Goal: Information Seeking & Learning: Learn about a topic

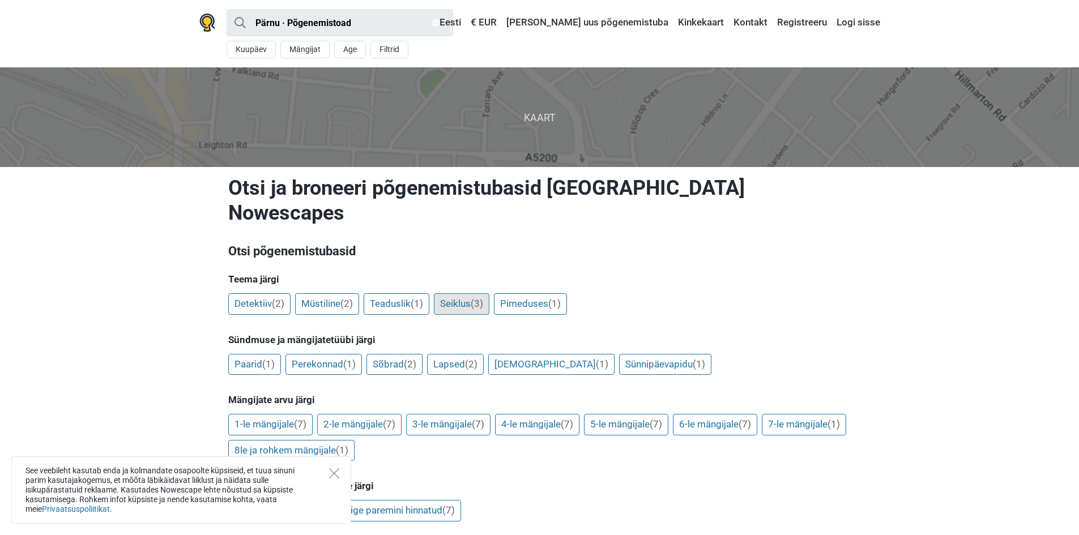
click at [462, 293] on link "Seiklus (3)" at bounding box center [462, 304] width 56 height 22
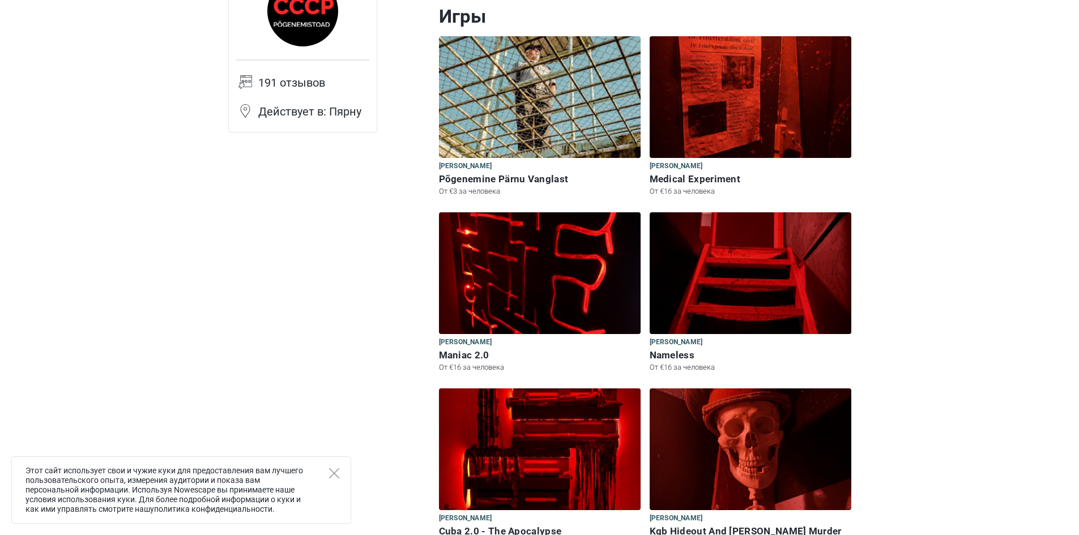
scroll to position [57, 0]
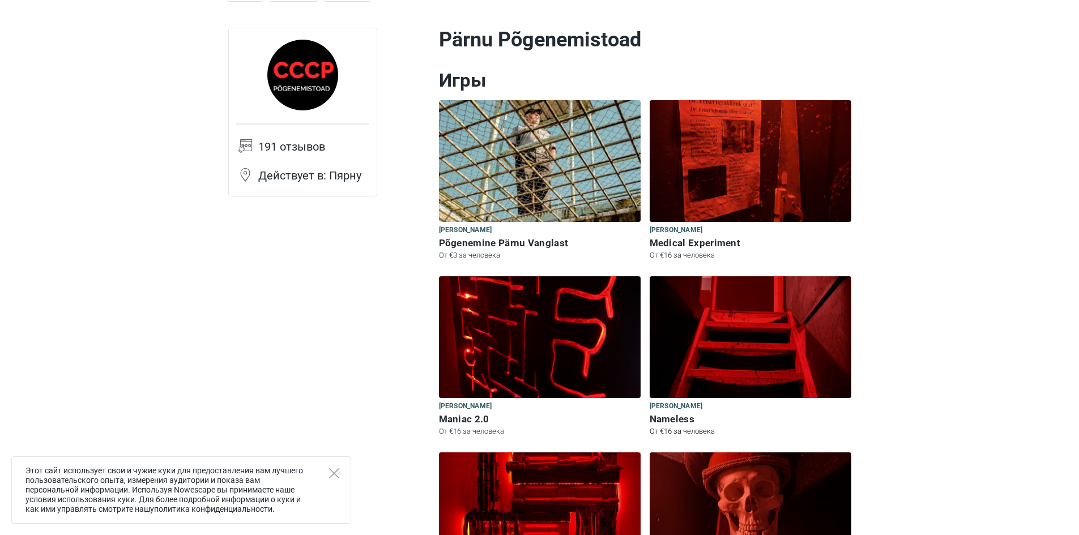
click at [719, 325] on img at bounding box center [751, 337] width 202 height 122
click at [522, 317] on img at bounding box center [540, 337] width 202 height 122
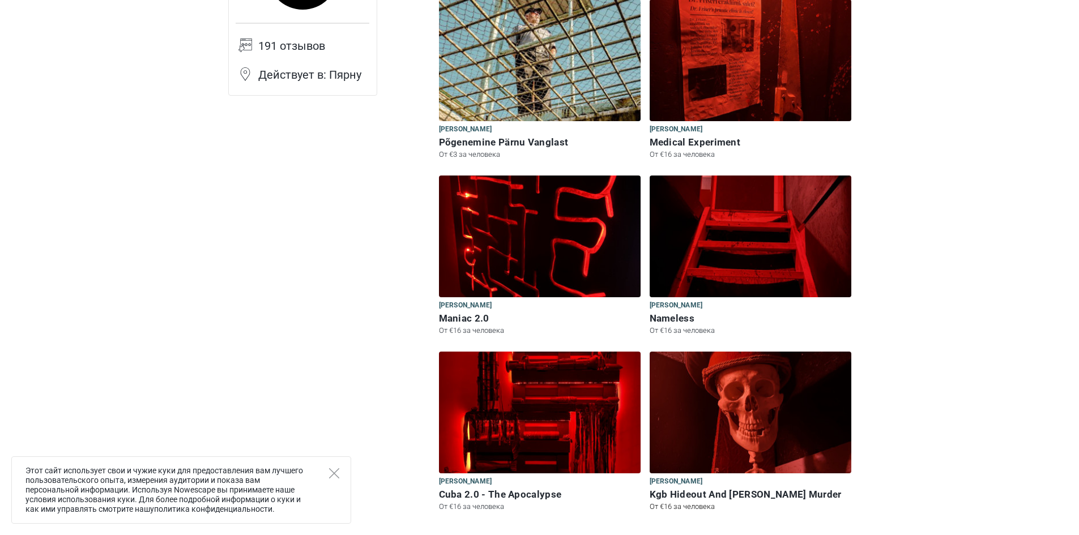
scroll to position [170, 0]
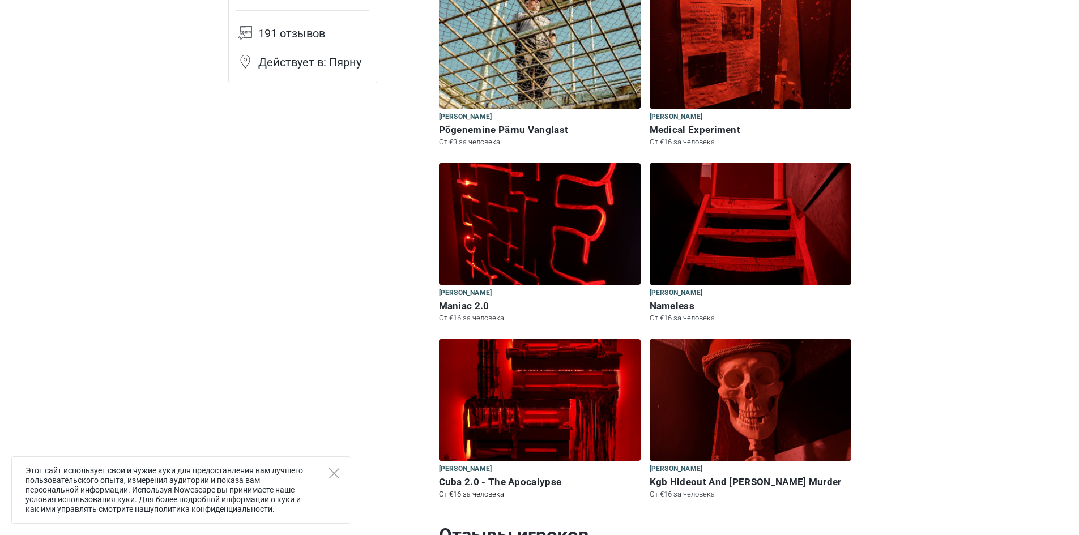
click at [532, 404] on img at bounding box center [540, 400] width 202 height 122
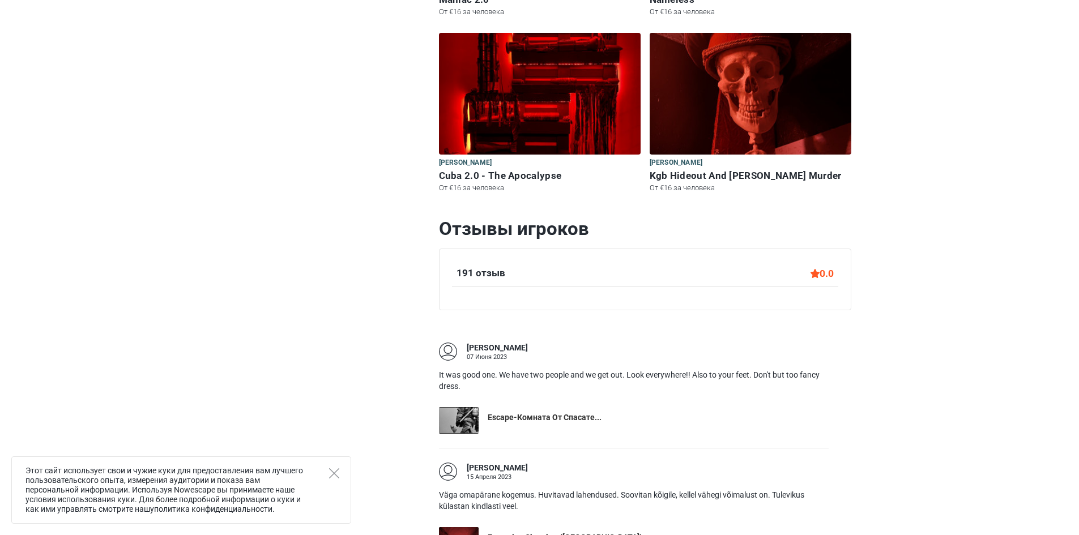
scroll to position [510, 0]
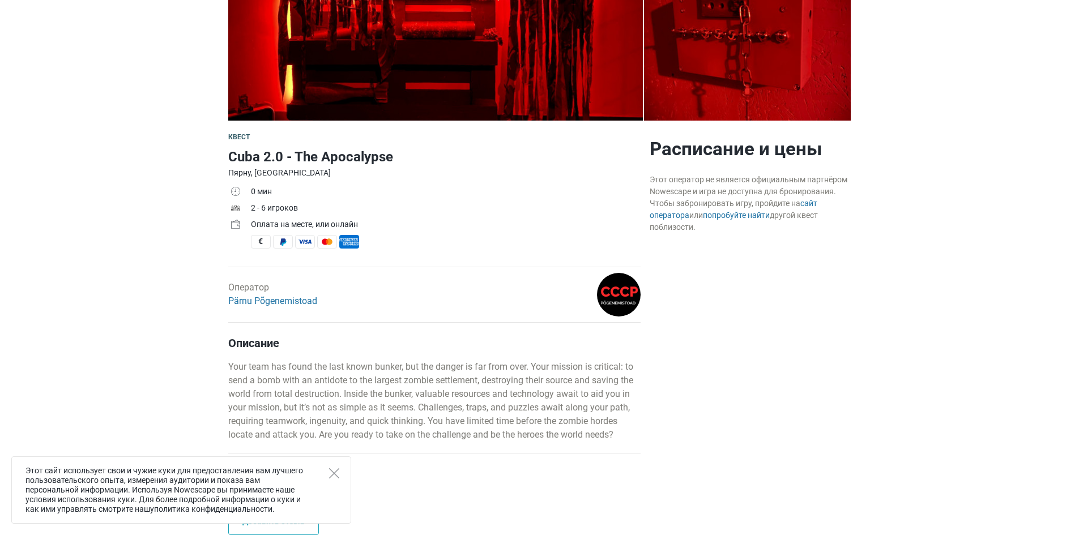
scroll to position [283, 0]
